Goal: Information Seeking & Learning: Learn about a topic

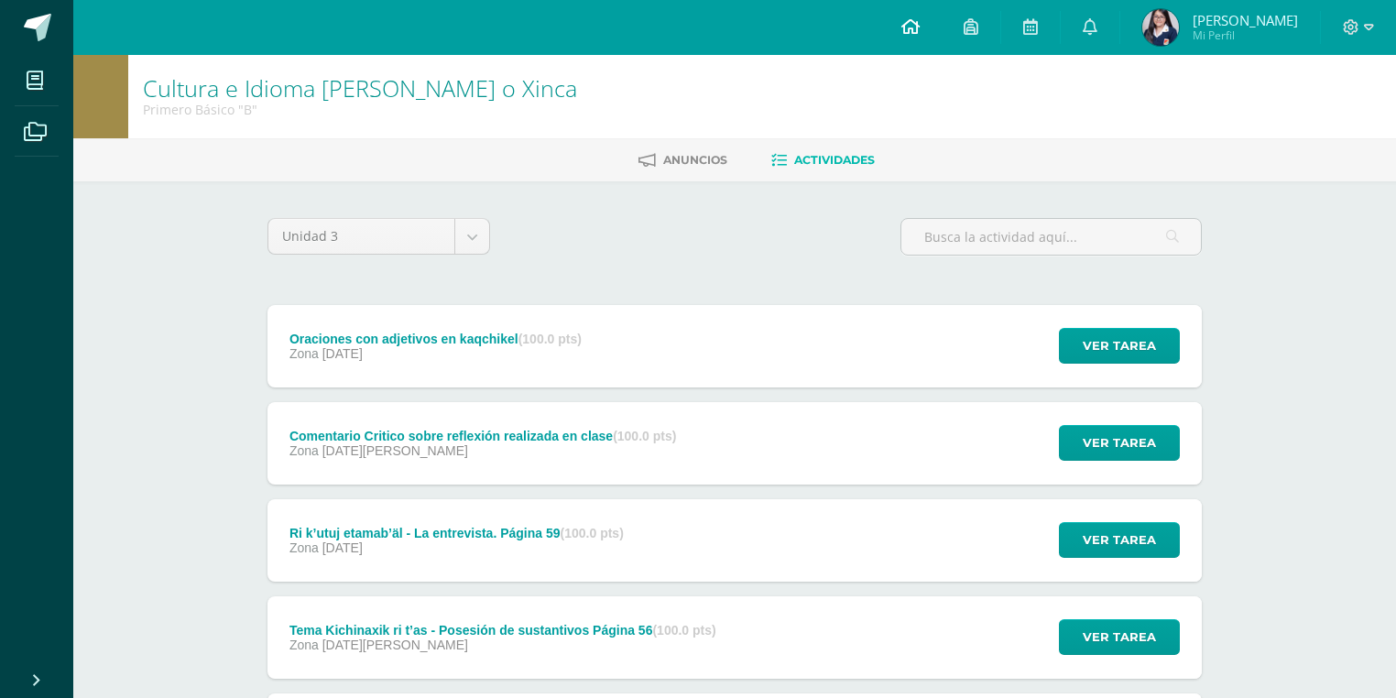
click at [912, 44] on link at bounding box center [911, 27] width 62 height 55
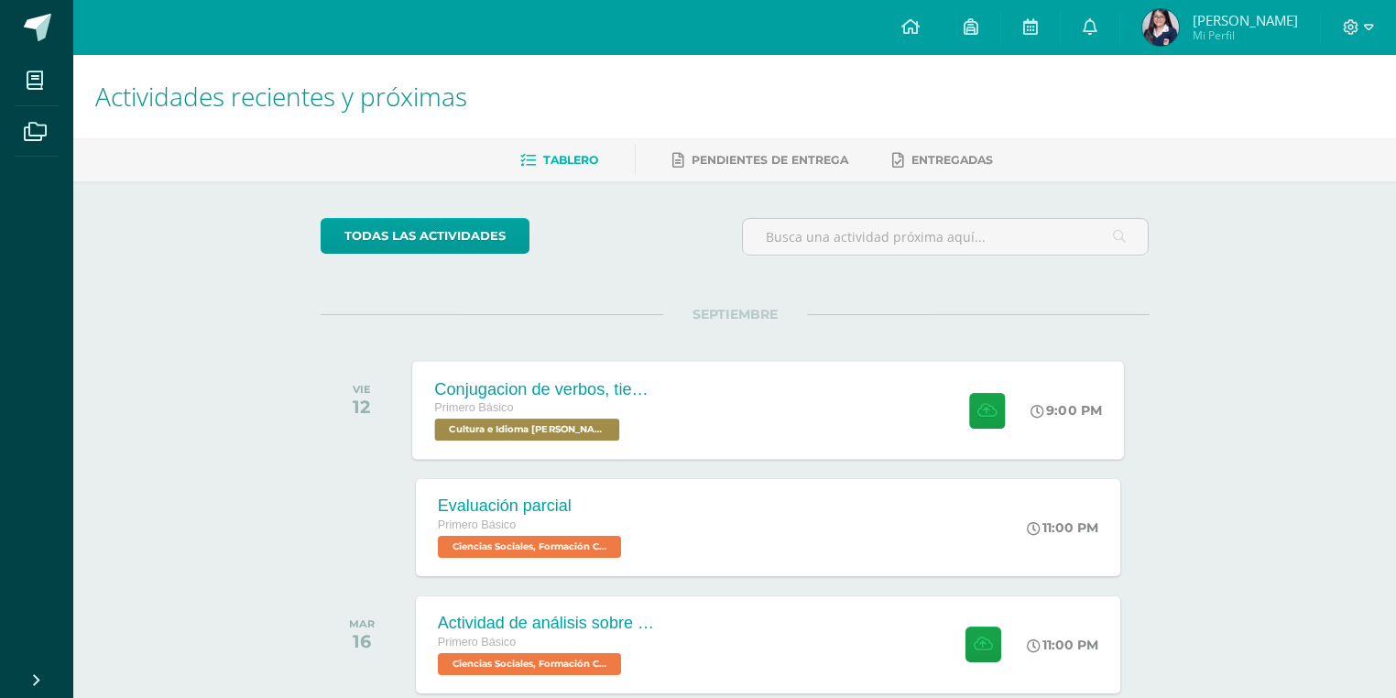
click at [858, 407] on div "Conjugacion de verbos, tiempo pasado en Kaqchikel Primero Básico Cultura e Idio…" at bounding box center [768, 410] width 712 height 98
click at [663, 378] on div "Conjugacion de verbos, tiempo pasado en Kaqchikel Primero Básico Cultura e Idio…" at bounding box center [545, 410] width 267 height 98
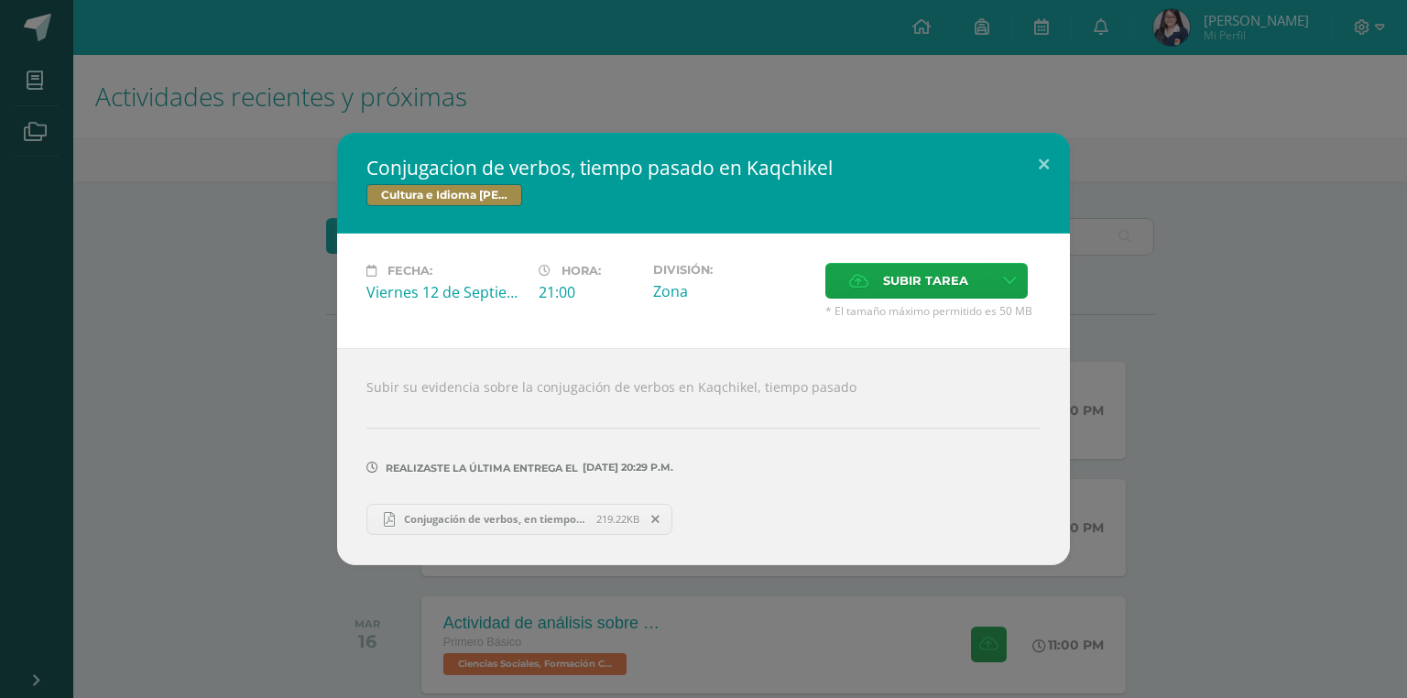
click at [244, 377] on div "Conjugacion de verbos, tiempo pasado en Kaqchikel Cultura e Idioma Maya Garífun…" at bounding box center [703, 349] width 1393 height 432
